Goal: Task Accomplishment & Management: Complete application form

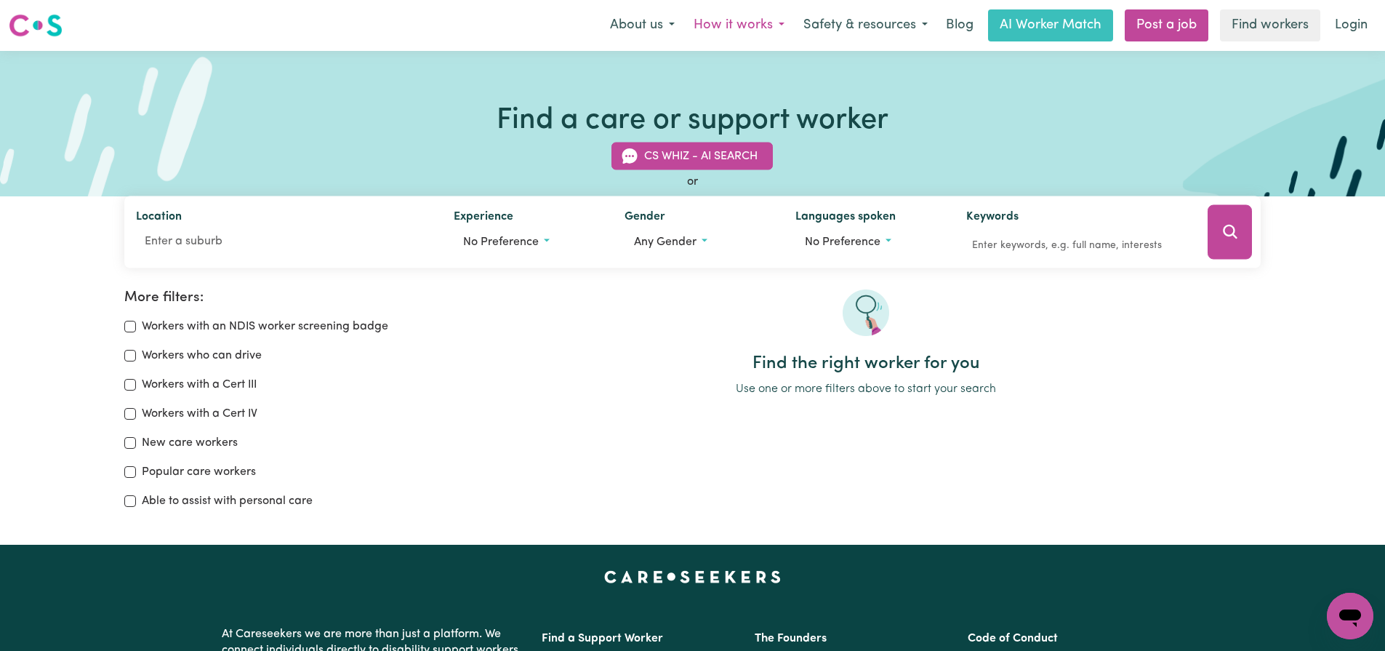
click at [704, 22] on button "How it works" at bounding box center [739, 25] width 110 height 31
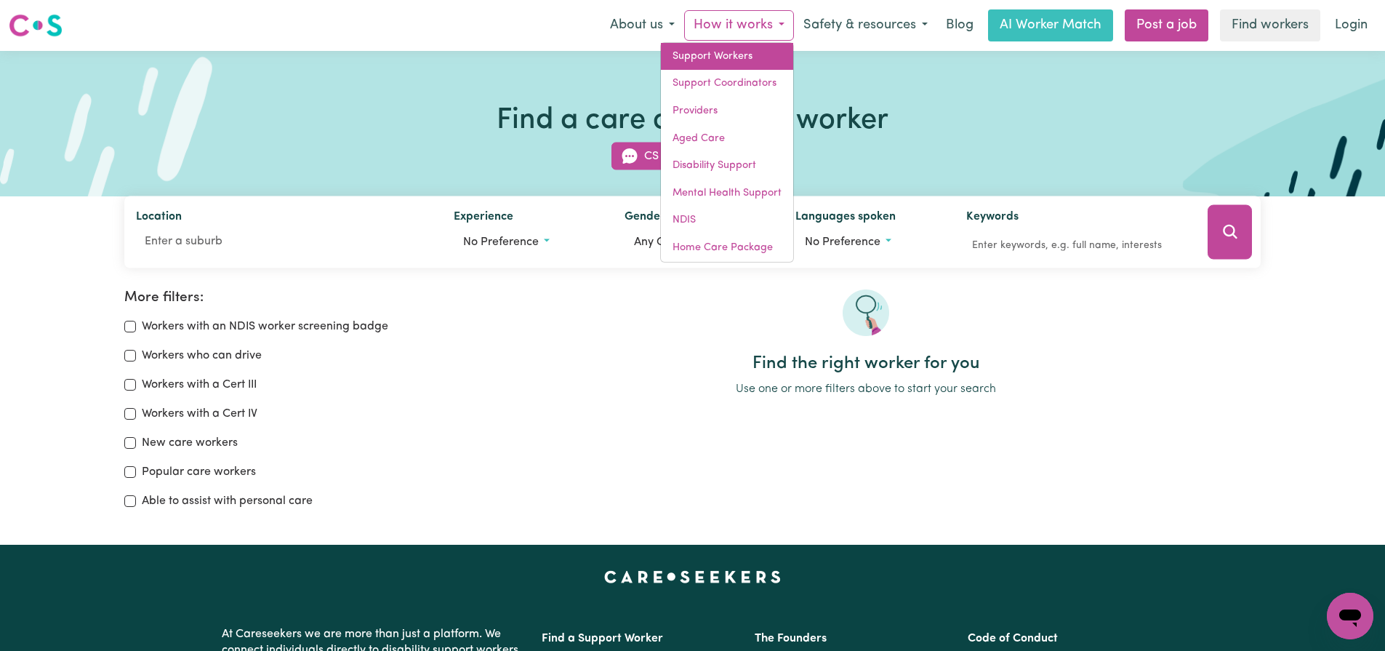
click at [706, 46] on link "Support Workers" at bounding box center [727, 57] width 132 height 28
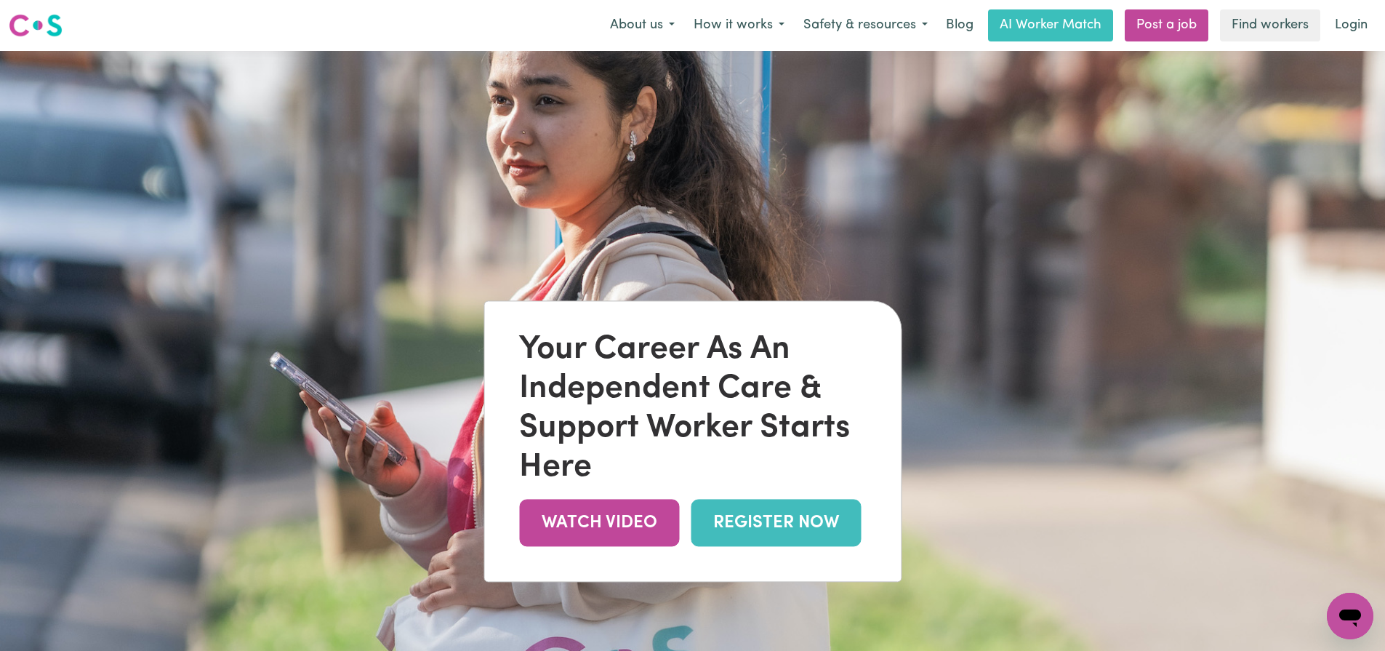
scroll to position [3, 0]
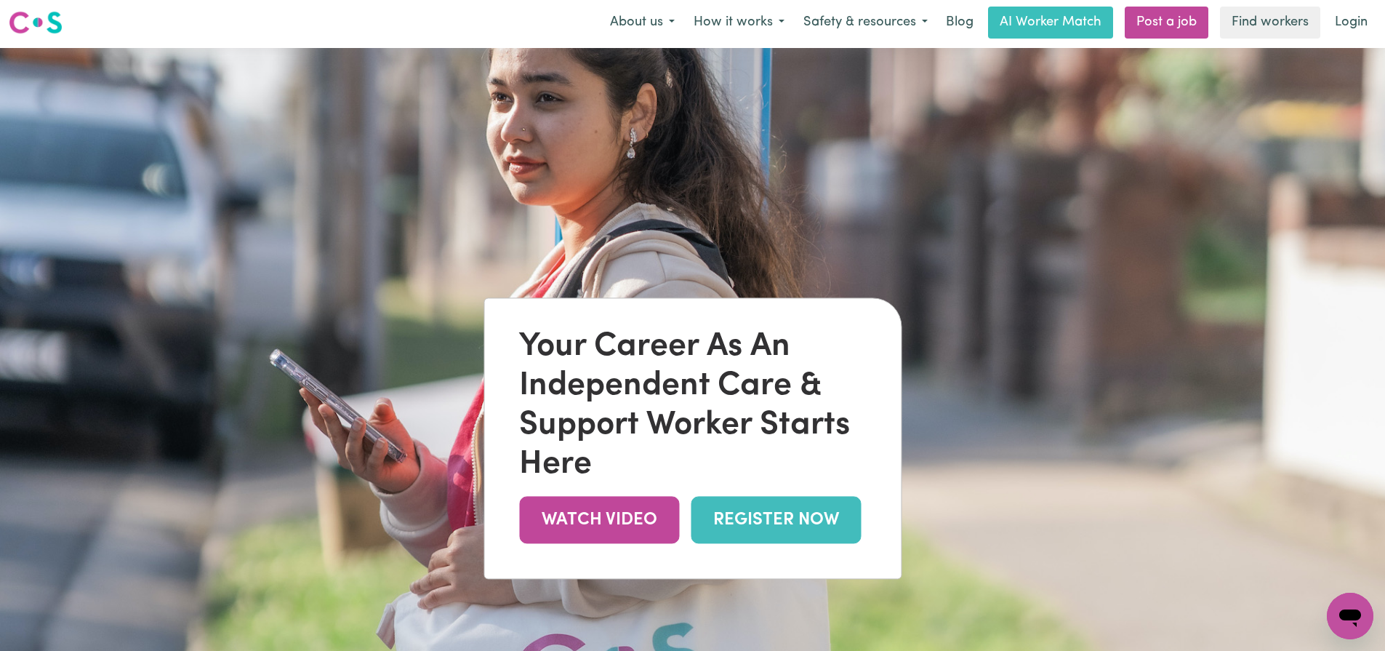
click at [757, 528] on link "REGISTER NOW" at bounding box center [776, 519] width 170 height 47
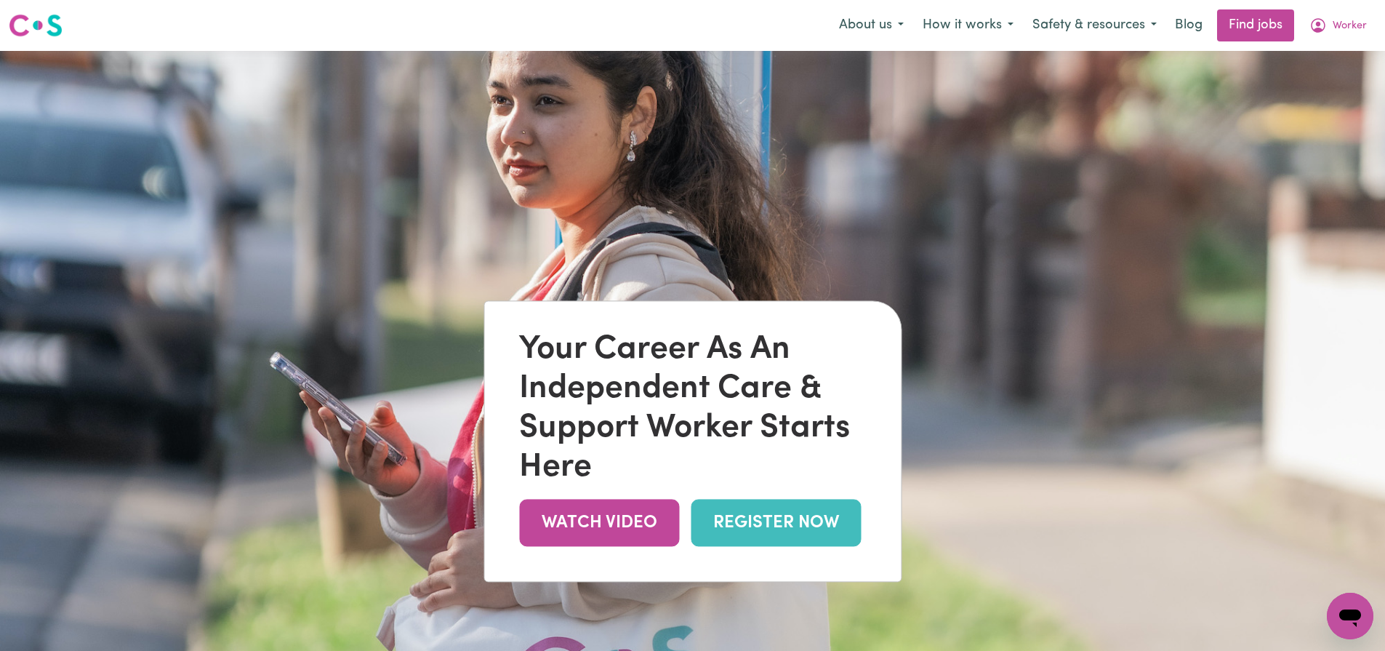
click at [797, 528] on link "REGISTER NOW" at bounding box center [776, 522] width 170 height 47
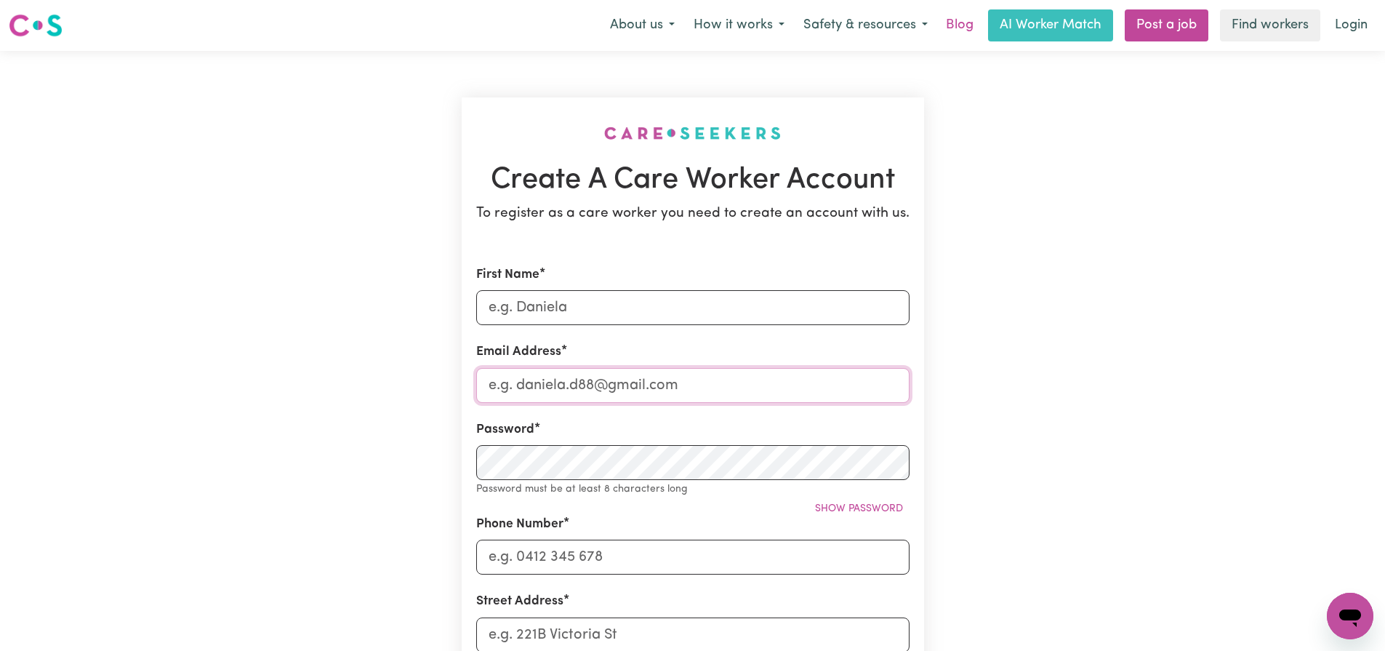
type input "[EMAIL_ADDRESS][DOMAIN_NAME]"
click at [951, 25] on link "Blog" at bounding box center [959, 25] width 45 height 32
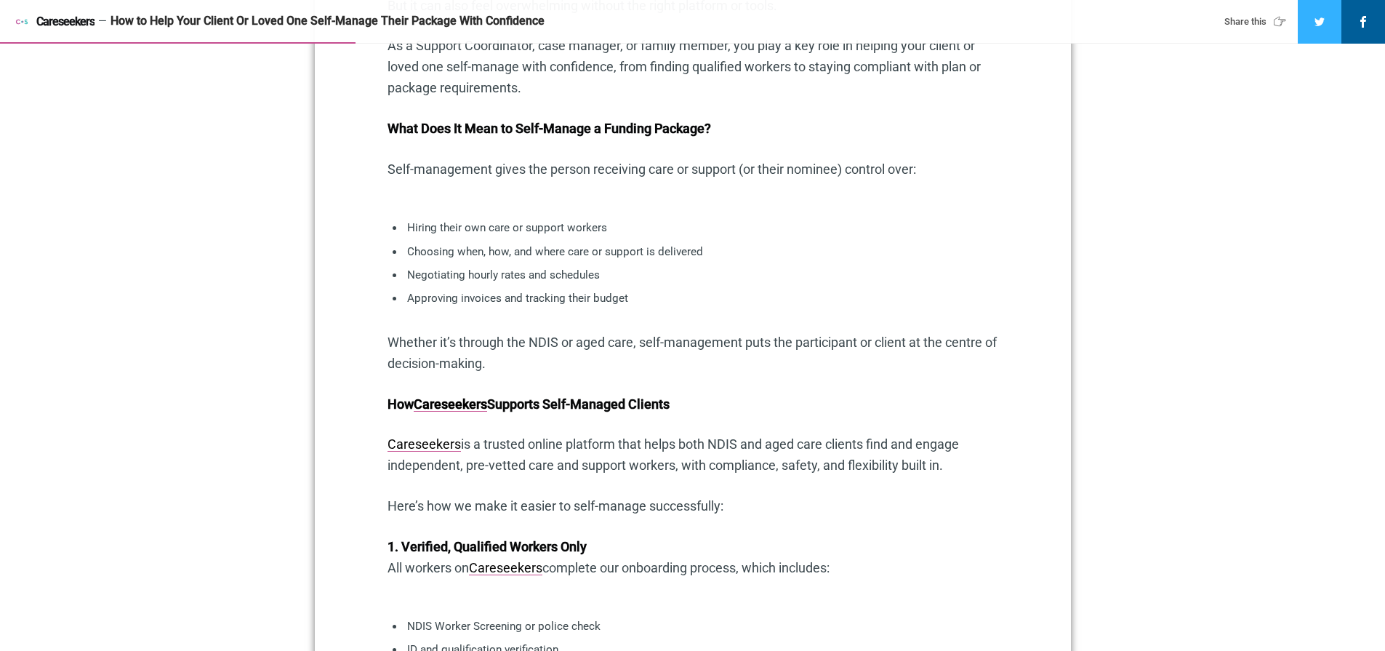
click at [692, 289] on ul "Hiring their own care or support workers Choosing when, how, and where care or …" at bounding box center [692, 266] width 611 height 94
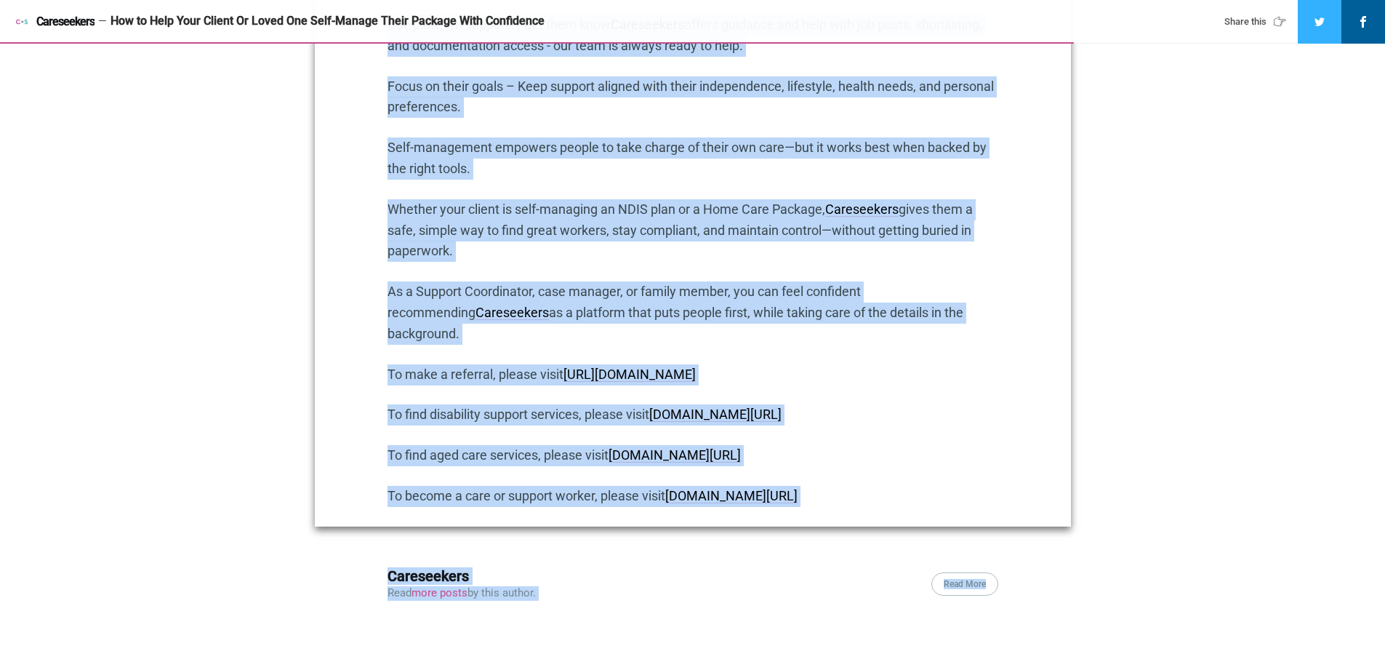
scroll to position [3002, 0]
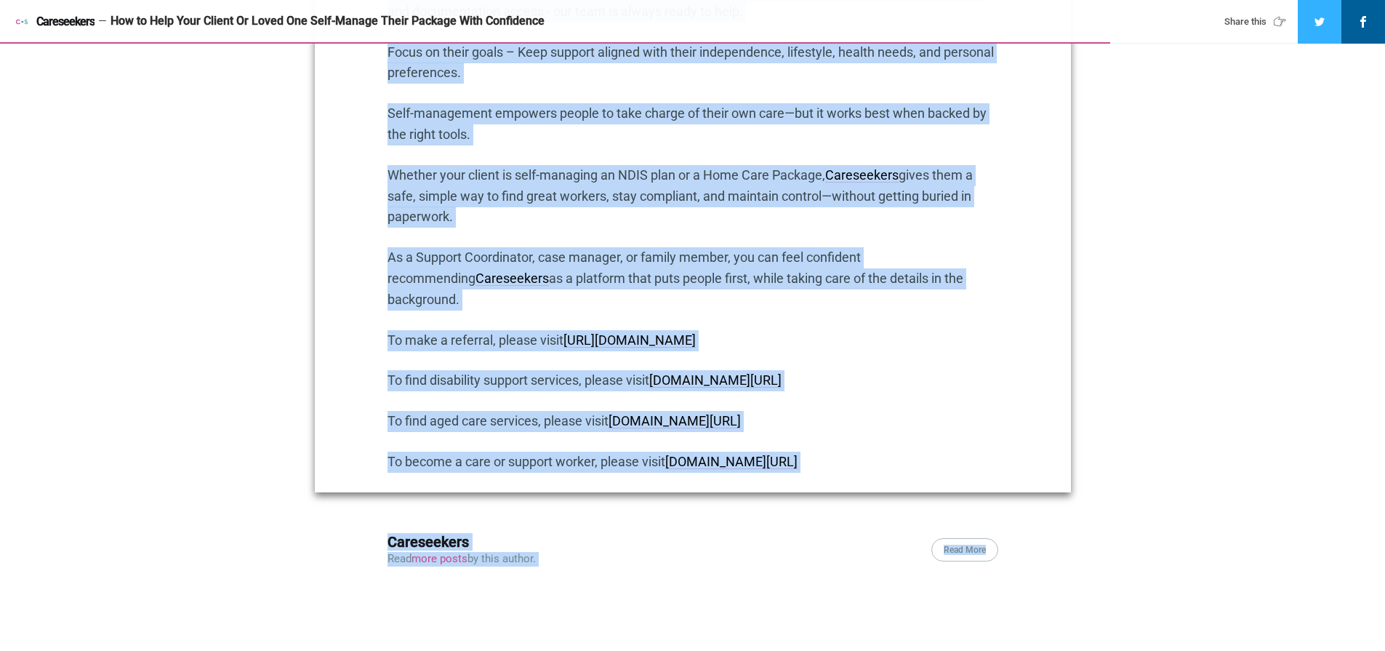
drag, startPoint x: 407, startPoint y: 166, endPoint x: 946, endPoint y: 299, distance: 555.7
copy div "Support NDIS participants and older Australians to take control of their care a…"
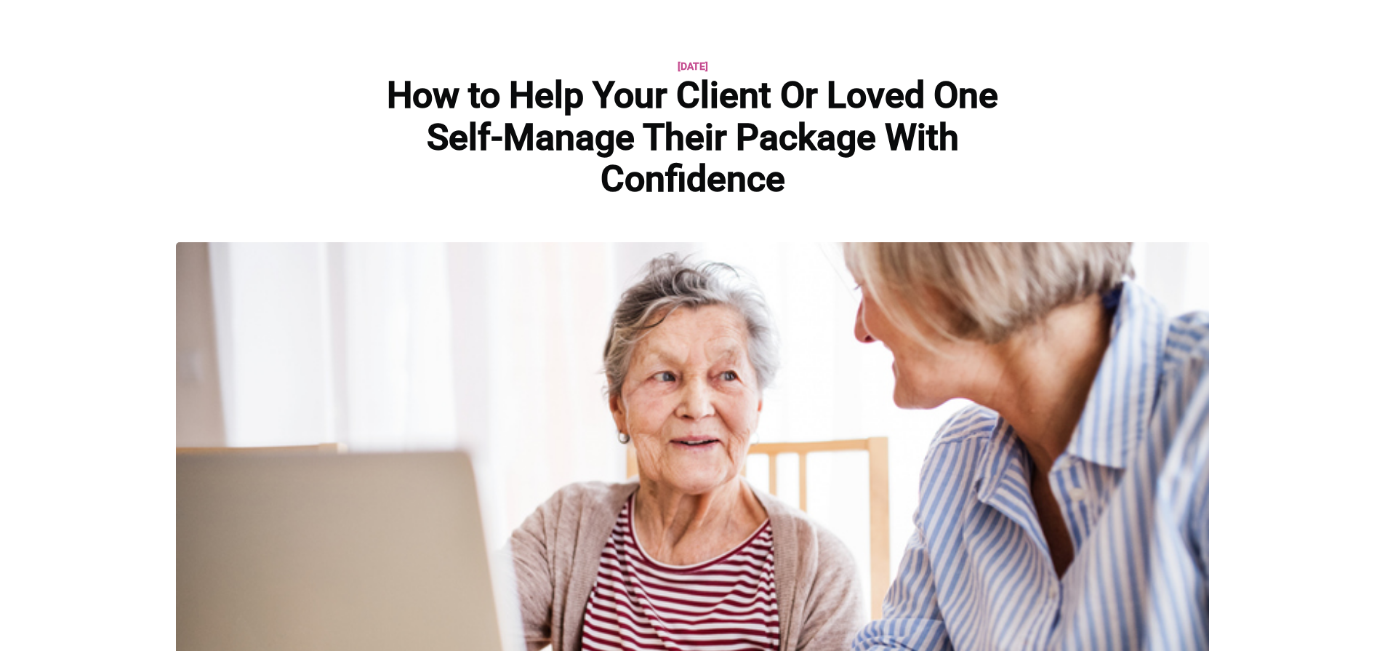
scroll to position [44, 0]
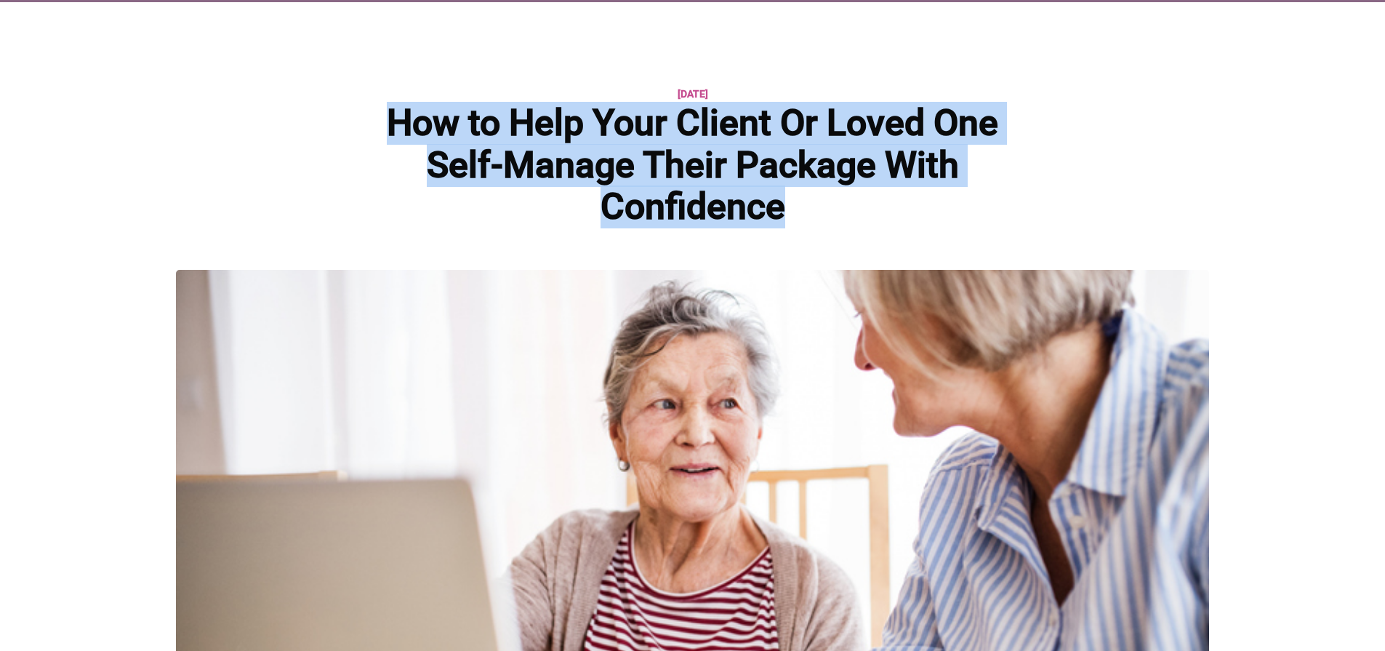
drag, startPoint x: 793, startPoint y: 212, endPoint x: 432, endPoint y: 107, distance: 376.3
click at [379, 116] on h1 "How to Help Your Client Or Loved One Self-Manage Their Package With Confidence" at bounding box center [692, 165] width 673 height 126
copy h1 "How to Help Your Client Or Loved One Self-Manage Their Package With Confidence"
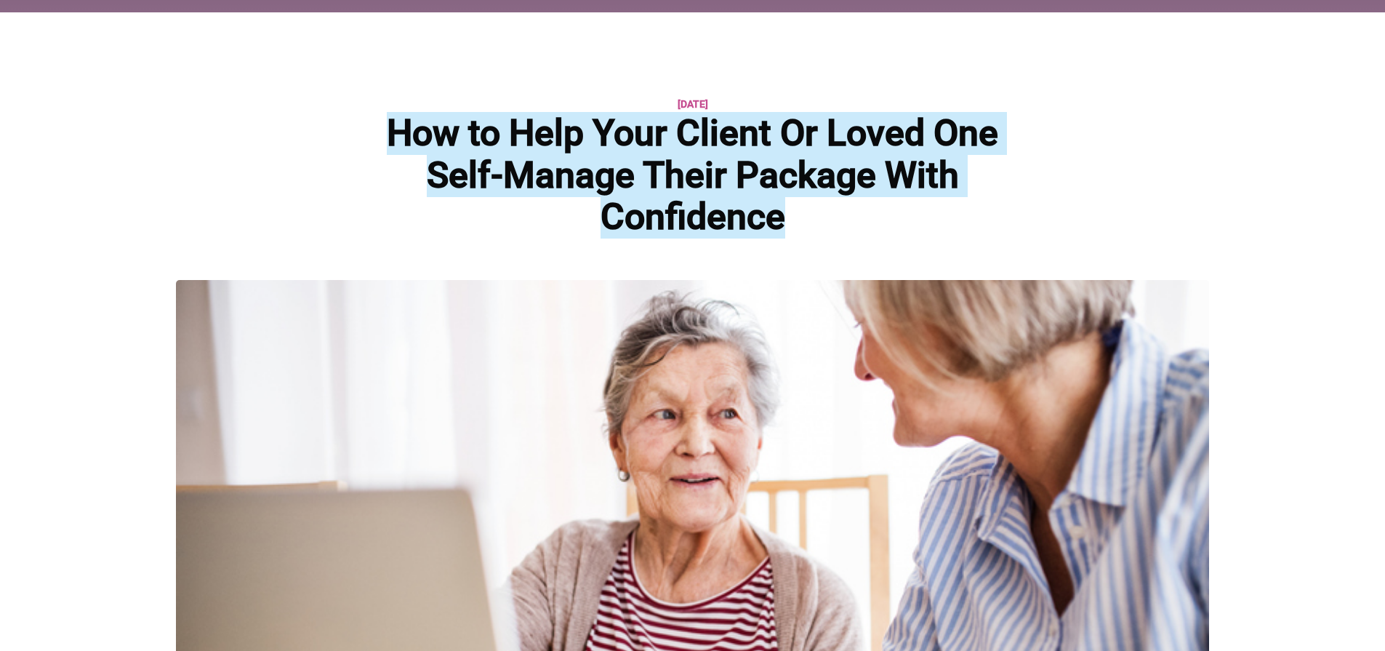
scroll to position [28, 0]
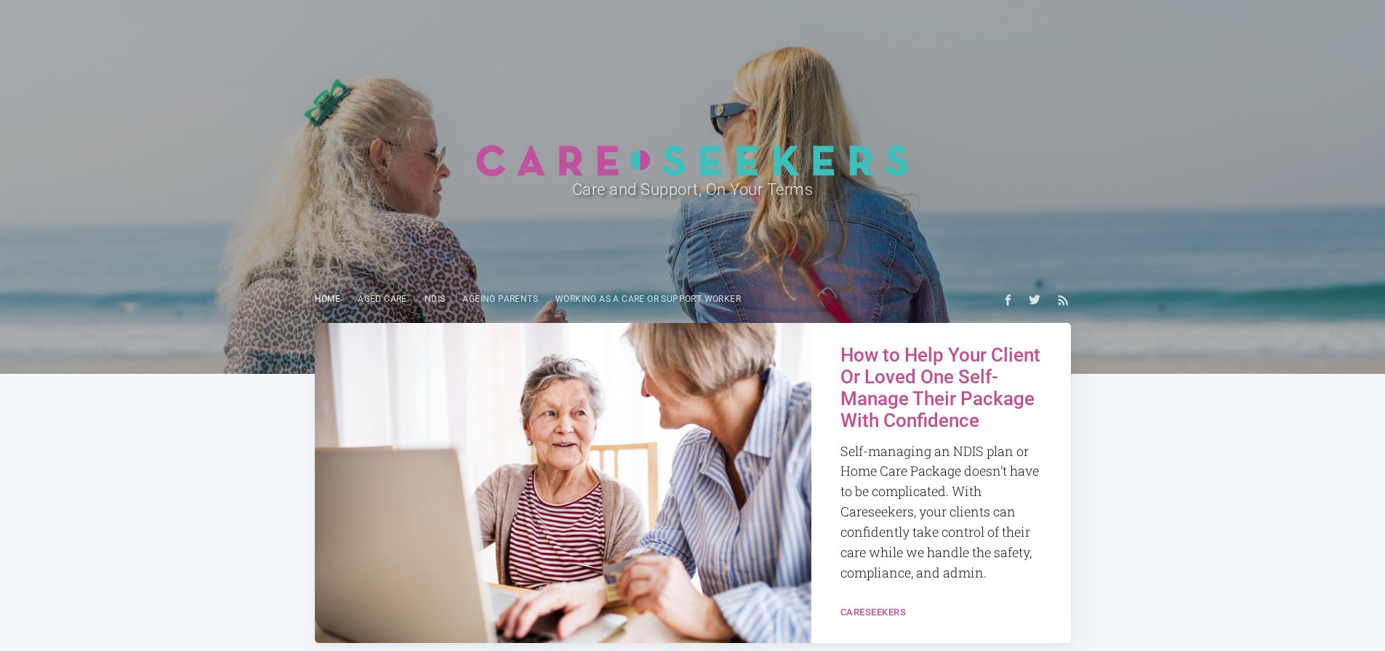
click at [317, 299] on link "Home" at bounding box center [328, 299] width 44 height 28
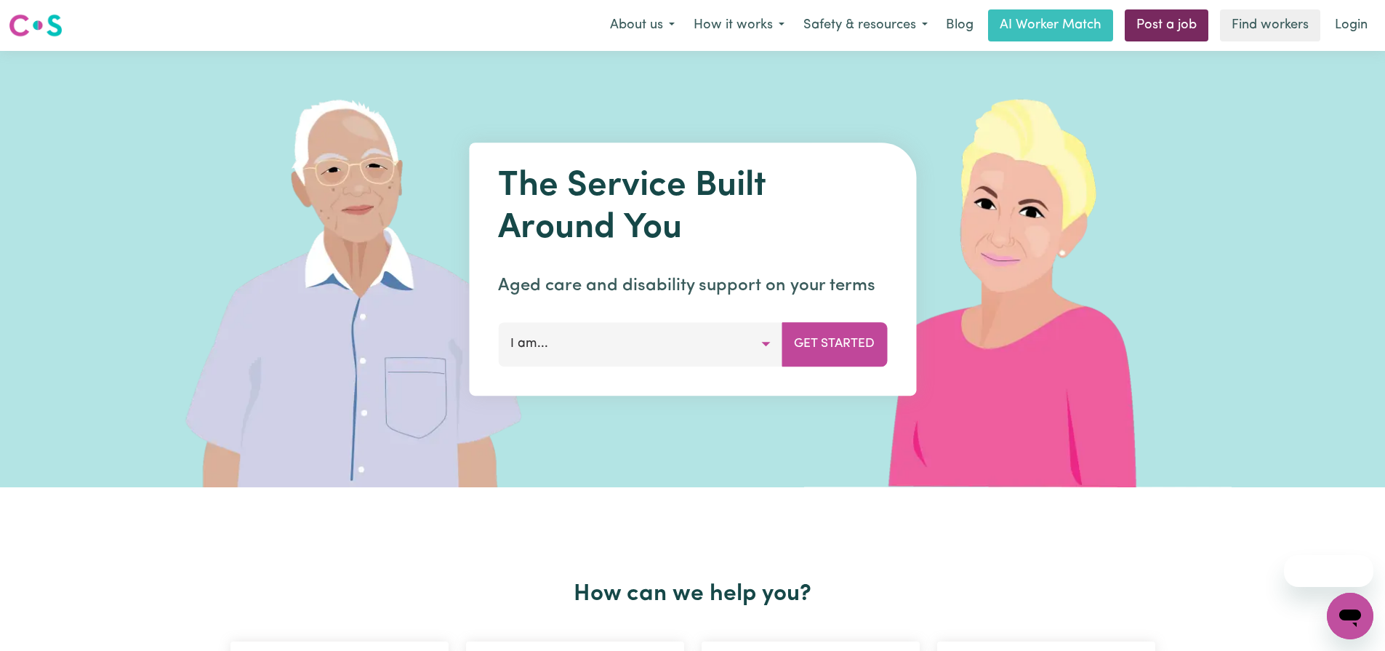
click at [1192, 25] on link "Post a job" at bounding box center [1167, 25] width 84 height 32
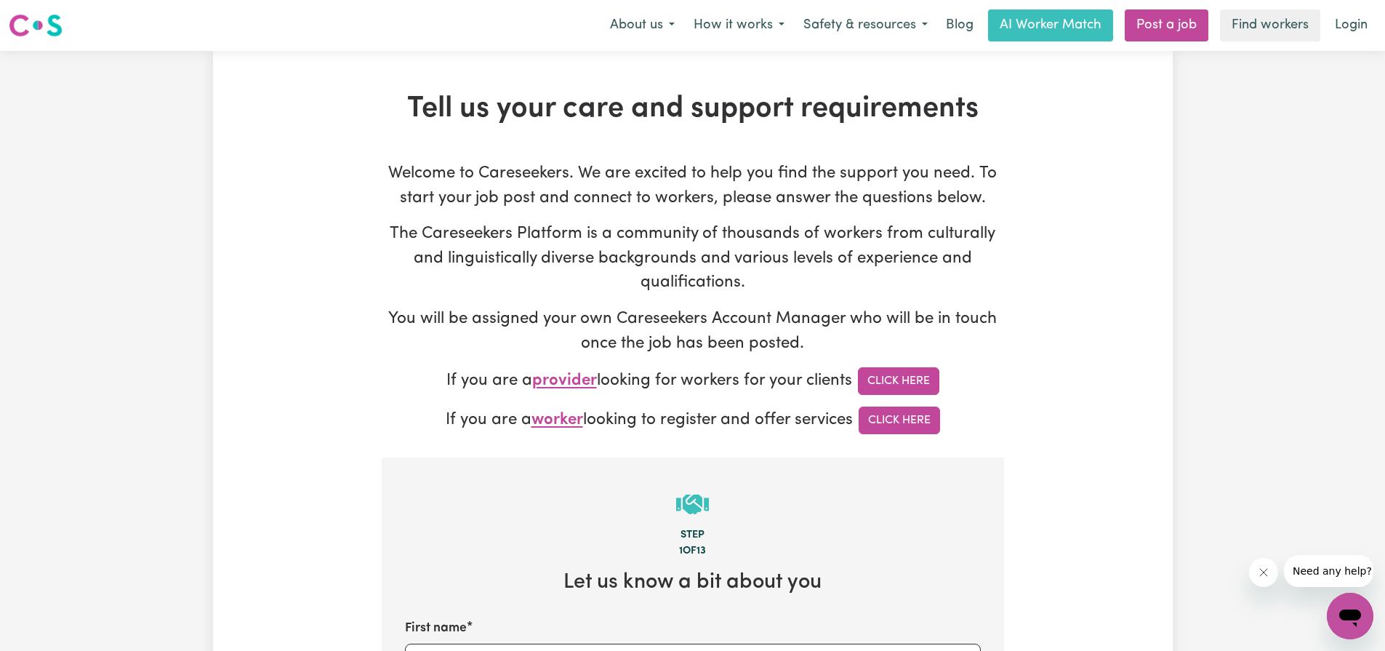
type input "[EMAIL_ADDRESS][DOMAIN_NAME]"
